Goal: Information Seeking & Learning: Learn about a topic

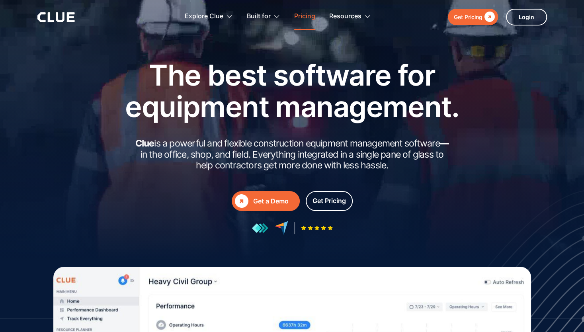
click at [301, 16] on link "Pricing" at bounding box center [304, 16] width 21 height 25
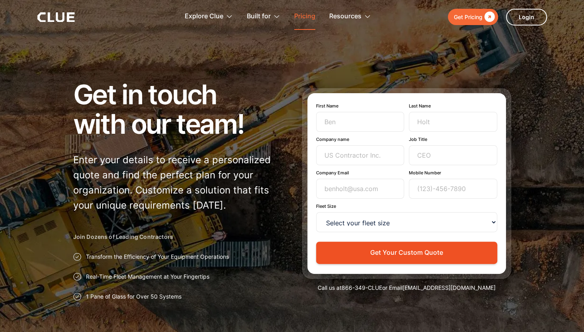
click at [304, 14] on link "Pricing" at bounding box center [304, 16] width 21 height 25
